Goal: Information Seeking & Learning: Check status

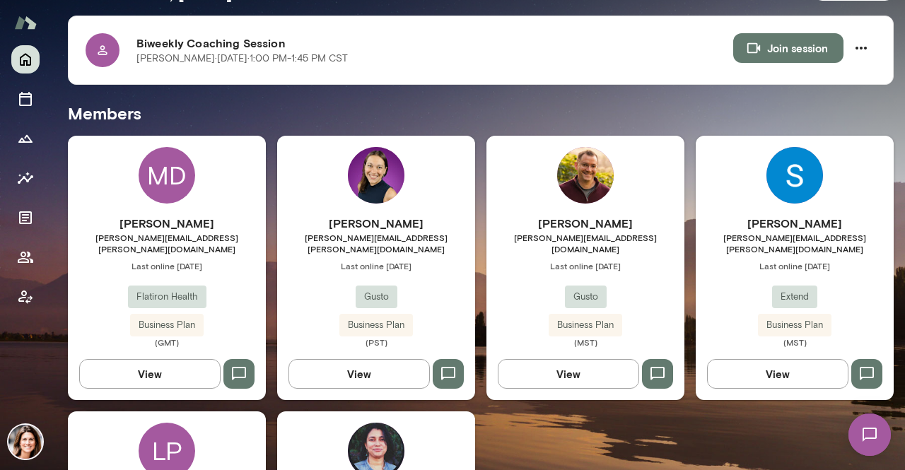
scroll to position [354, 0]
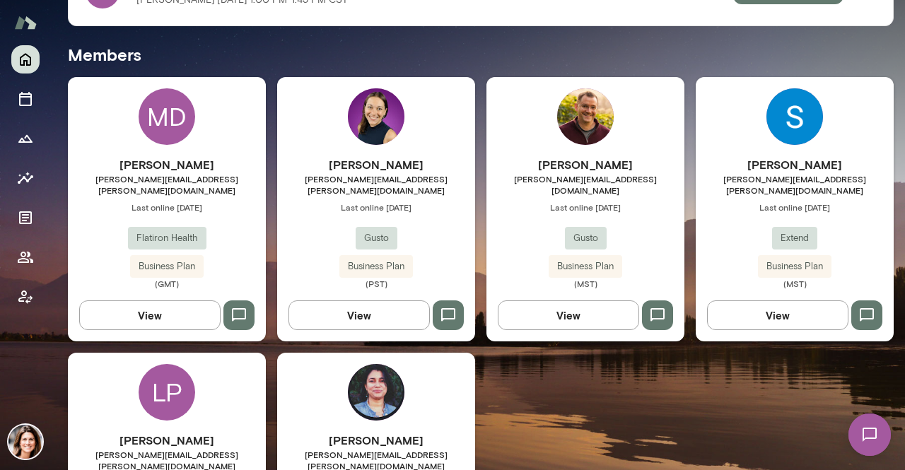
click at [182, 432] on h6 "[PERSON_NAME]" at bounding box center [167, 440] width 198 height 17
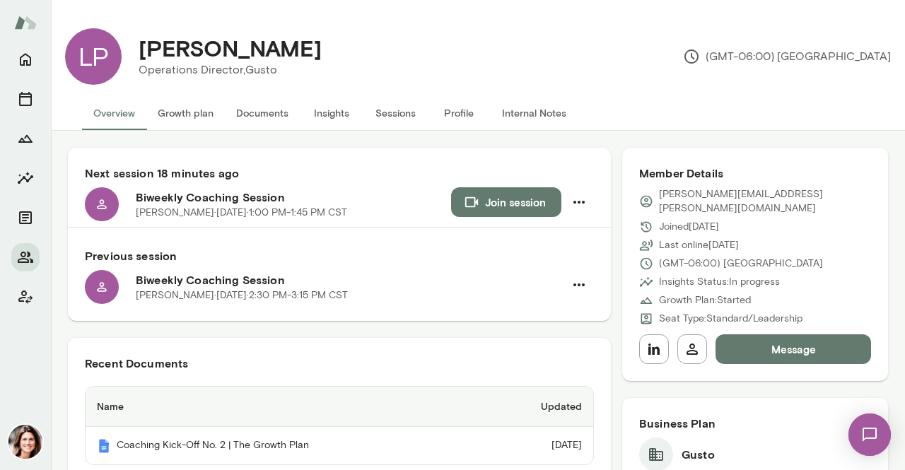
click at [310, 114] on button "Insights" at bounding box center [332, 113] width 64 height 34
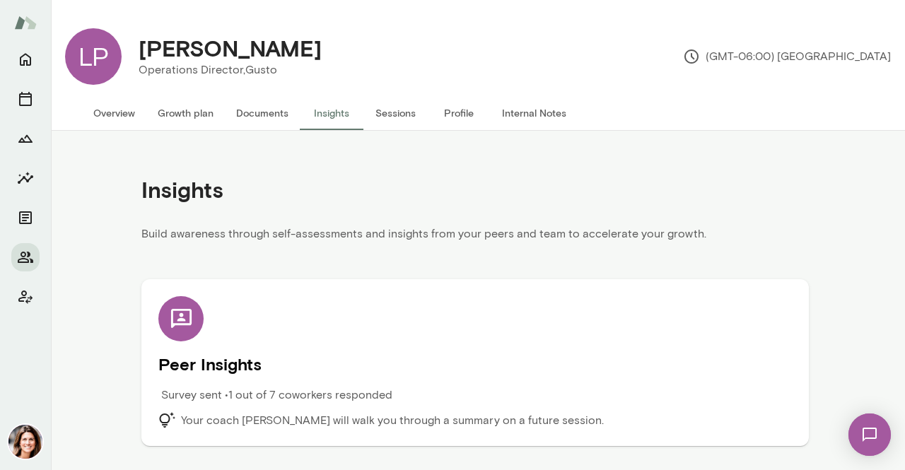
click at [281, 429] on div "Peer Insights Survey sent • 1 out of 7 coworkers responded Your coach [PERSON_N…" at bounding box center [474, 362] width 667 height 167
click at [266, 390] on p "Survey sent • 1 out of 7 coworkers responded" at bounding box center [276, 395] width 231 height 17
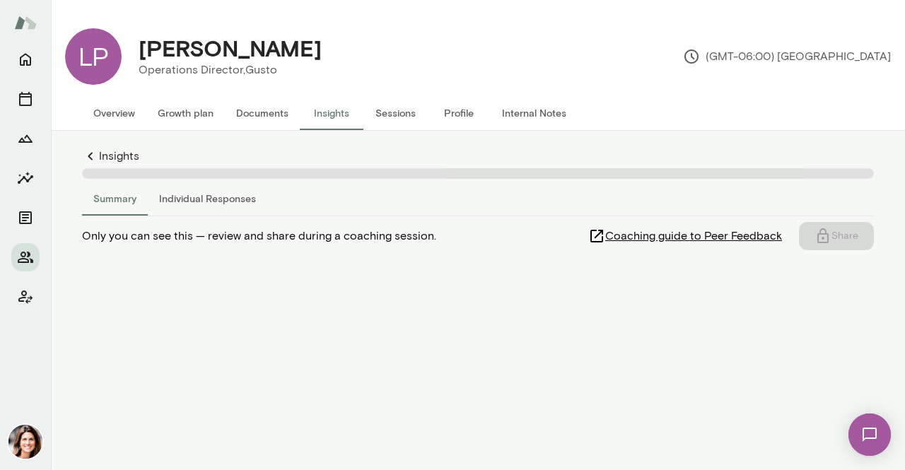
click at [185, 204] on button "Individual Responses" at bounding box center [207, 199] width 119 height 34
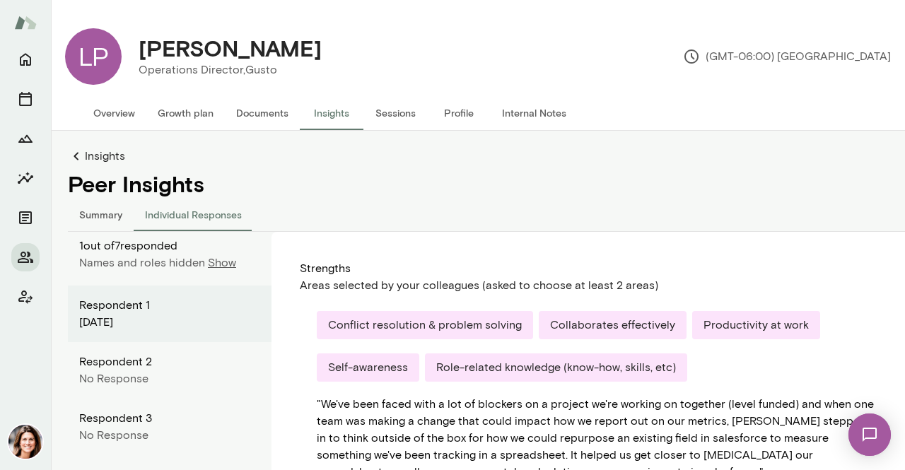
scroll to position [141, 0]
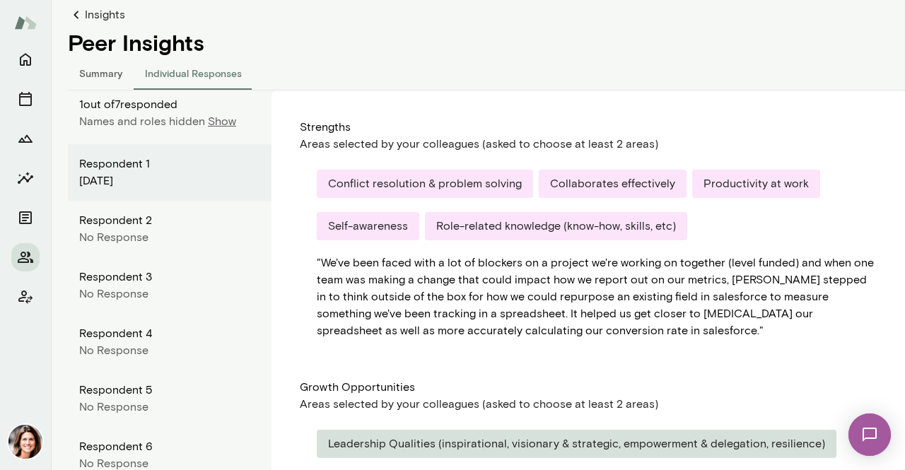
click at [215, 122] on p "Show" at bounding box center [222, 121] width 28 height 17
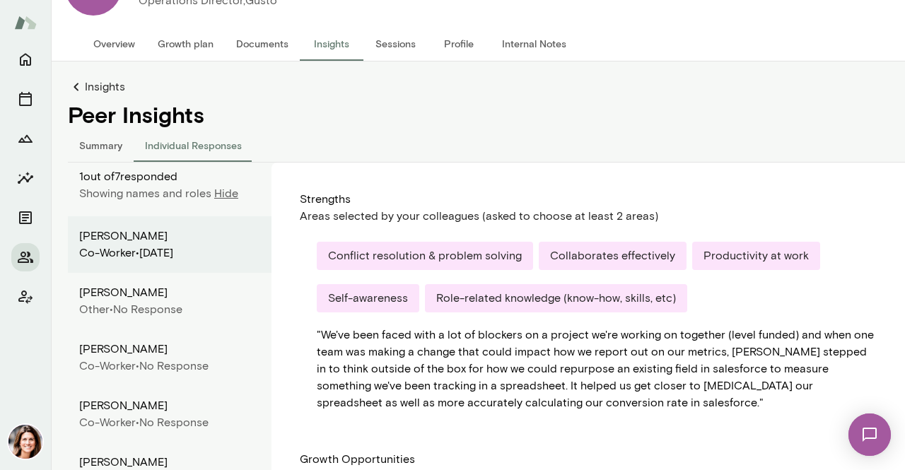
scroll to position [38, 0]
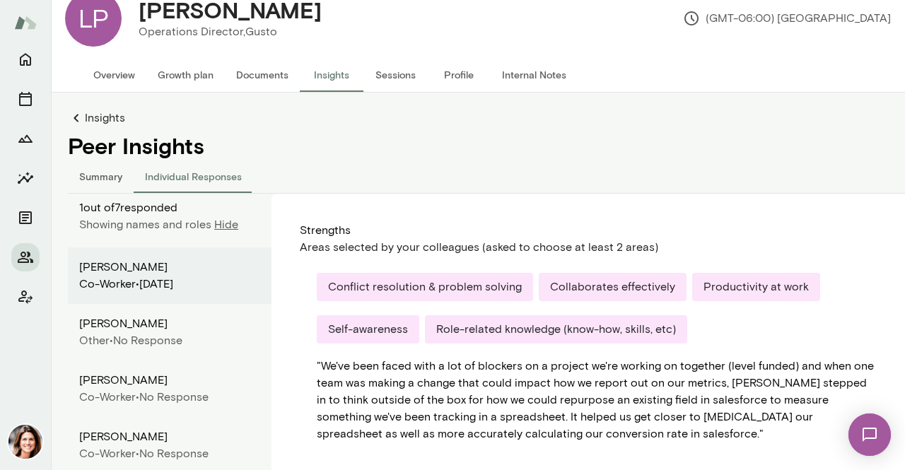
click at [121, 128] on div "Insights Peer Insights Summary Individual Responses 1 out of 7 responded Showin…" at bounding box center [495, 423] width 854 height 627
